Goal: Navigation & Orientation: Find specific page/section

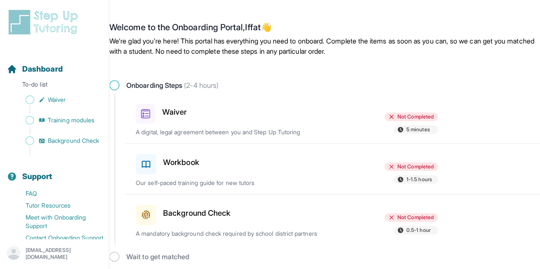
click at [179, 109] on h3 "Waiver" at bounding box center [174, 112] width 24 height 12
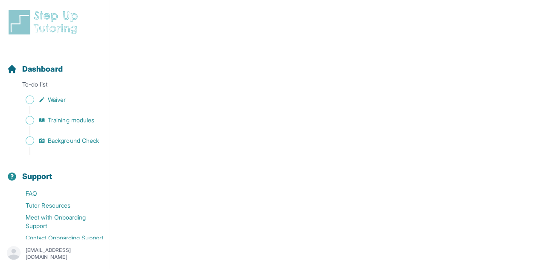
scroll to position [1551, 0]
click at [63, 120] on span "Training modules" at bounding box center [71, 120] width 47 height 9
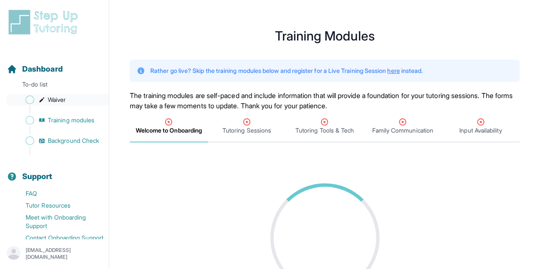
click at [49, 95] on link "Waiver" at bounding box center [58, 100] width 102 height 12
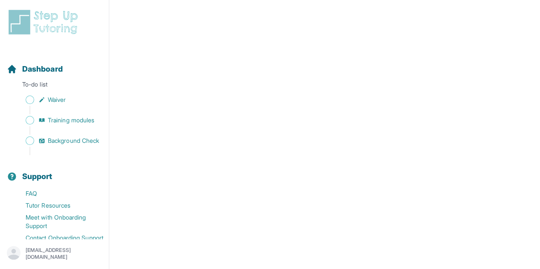
scroll to position [1551, 0]
click at [60, 118] on span "Training modules" at bounding box center [71, 120] width 47 height 9
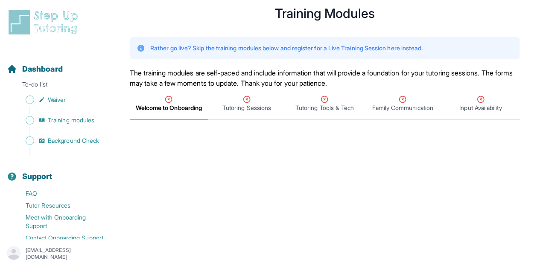
scroll to position [23, 0]
drag, startPoint x: 170, startPoint y: 99, endPoint x: 197, endPoint y: 107, distance: 28.9
click at [197, 107] on div "Welcome to Onboarding" at bounding box center [169, 103] width 75 height 17
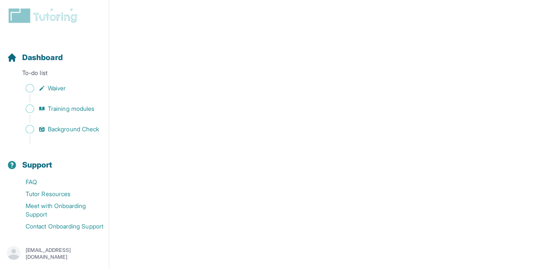
scroll to position [132, 0]
